Goal: Task Accomplishment & Management: Use online tool/utility

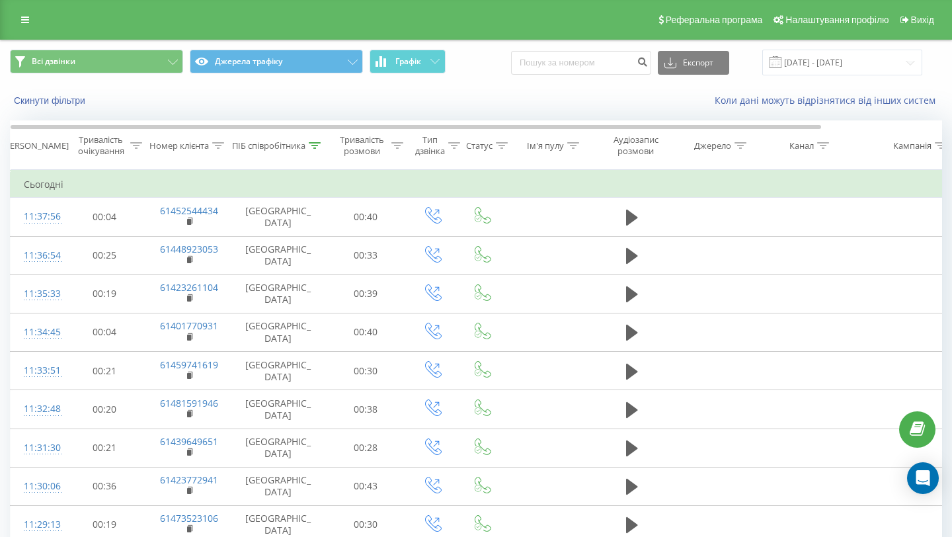
scroll to position [0, 1]
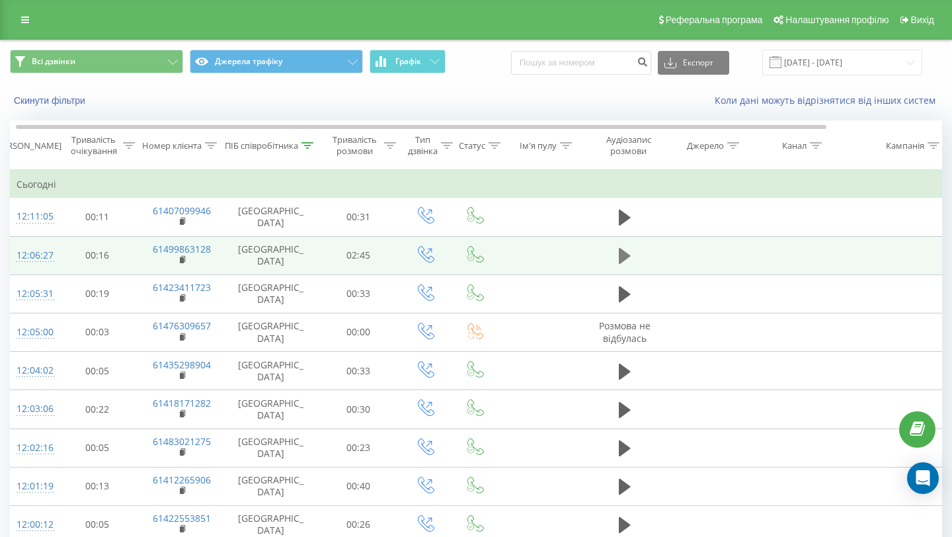
click at [627, 255] on icon at bounding box center [625, 256] width 12 height 16
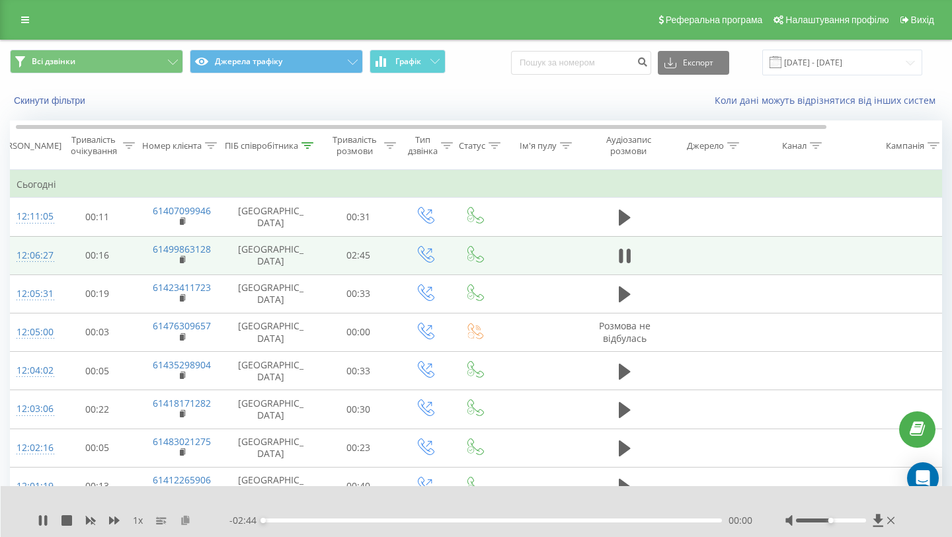
click at [189, 519] on icon at bounding box center [185, 519] width 11 height 9
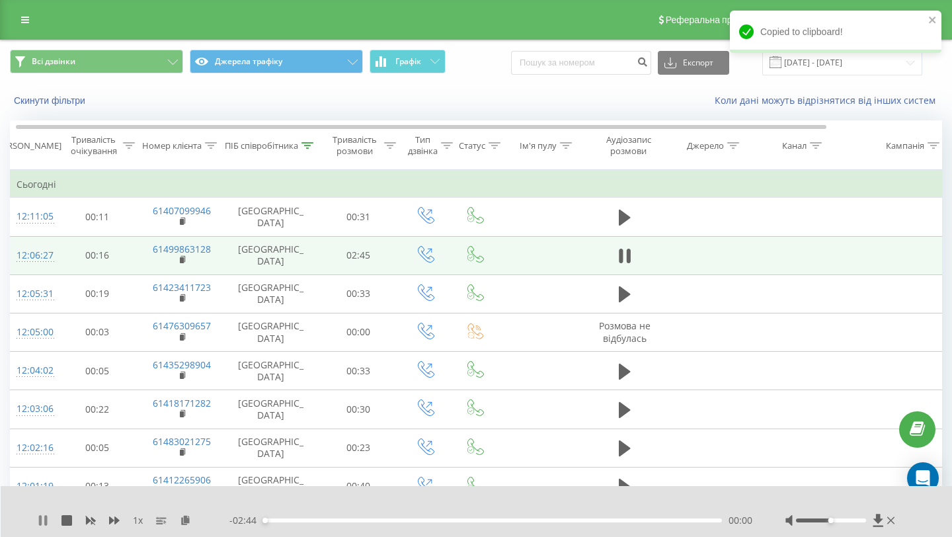
click at [44, 518] on icon at bounding box center [45, 520] width 3 height 11
